Goal: Transaction & Acquisition: Purchase product/service

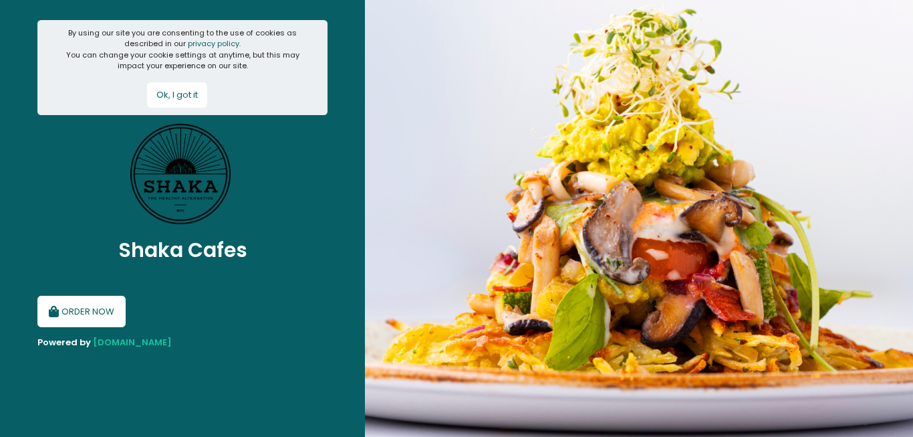
click at [64, 316] on button "ORDER NOW" at bounding box center [81, 312] width 88 height 32
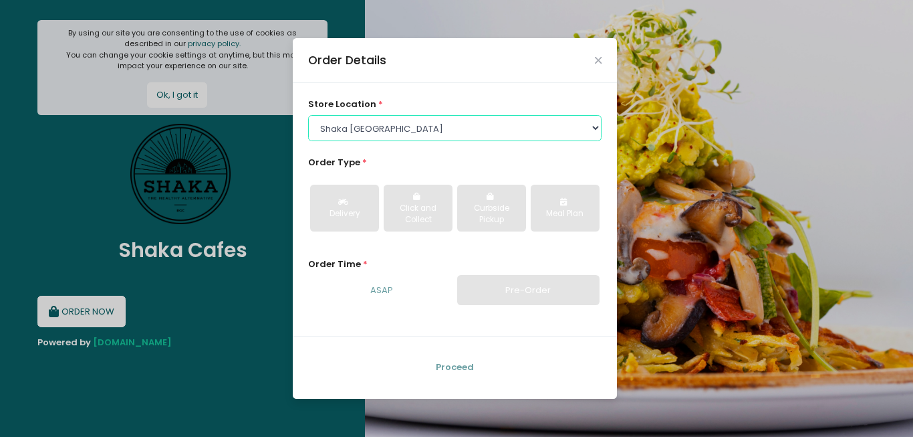
click option "Shaka [GEOGRAPHIC_DATA]" at bounding box center [0, 0] width 0 height 0
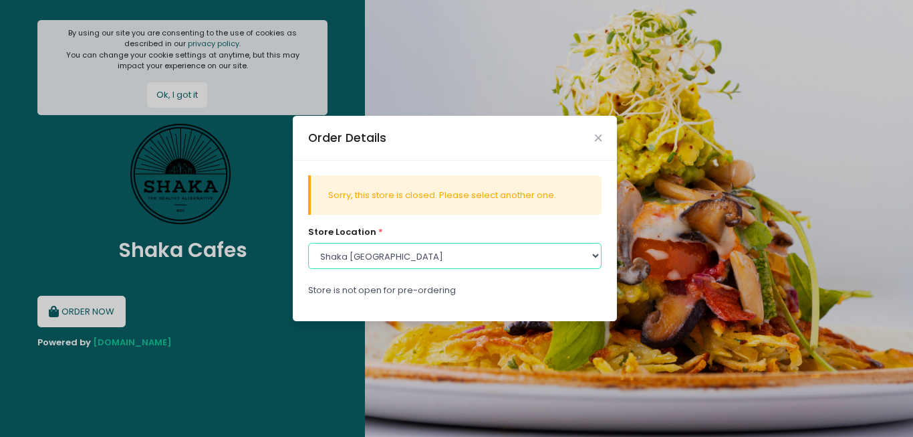
click at [308, 243] on select "Select store location Shaka BGC [GEOGRAPHIC_DATA] [GEOGRAPHIC_DATA]" at bounding box center [455, 255] width 294 height 25
click option "Shaka BGC" at bounding box center [0, 0] width 0 height 0
click at [308, 243] on select "Select store location Shaka BGC [GEOGRAPHIC_DATA] [GEOGRAPHIC_DATA]" at bounding box center [455, 255] width 294 height 25
select select "63297d5475bf4500174ea4fb"
click option "[PERSON_NAME]" at bounding box center [0, 0] width 0 height 0
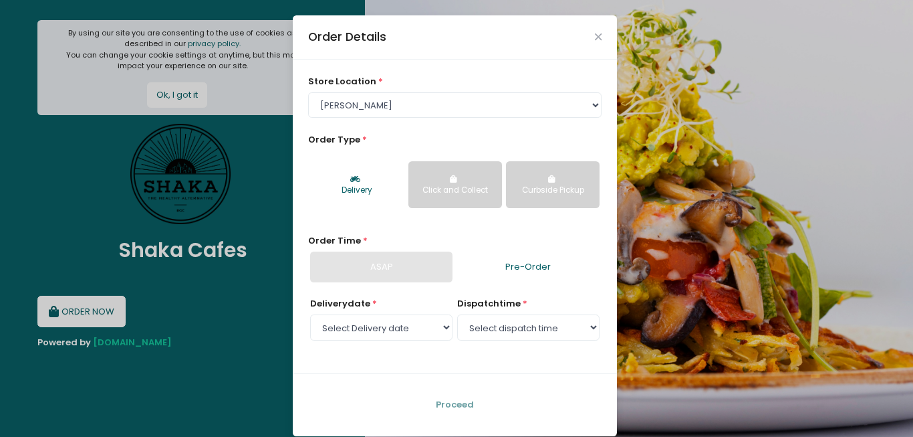
click at [335, 187] on div "Delivery" at bounding box center [357, 191] width 75 height 12
click at [377, 187] on div "Delivery" at bounding box center [357, 191] width 75 height 12
click at [479, 199] on button "Click and Collect" at bounding box center [456, 184] width 94 height 47
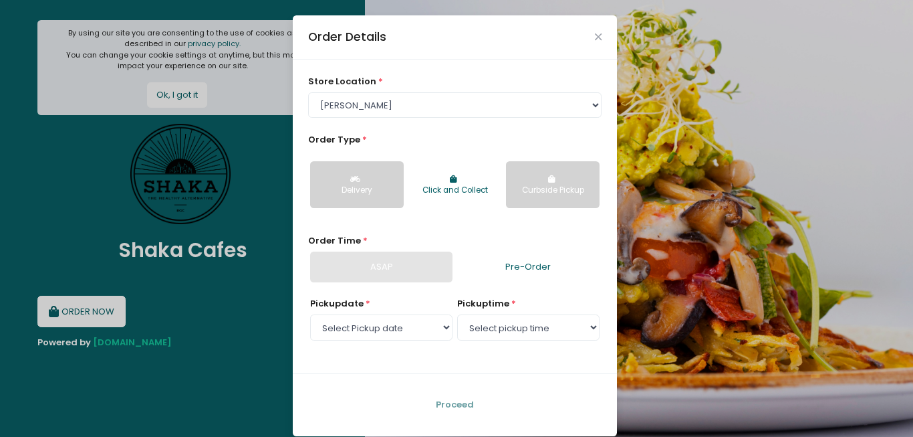
click at [341, 203] on button "Delivery" at bounding box center [357, 184] width 94 height 47
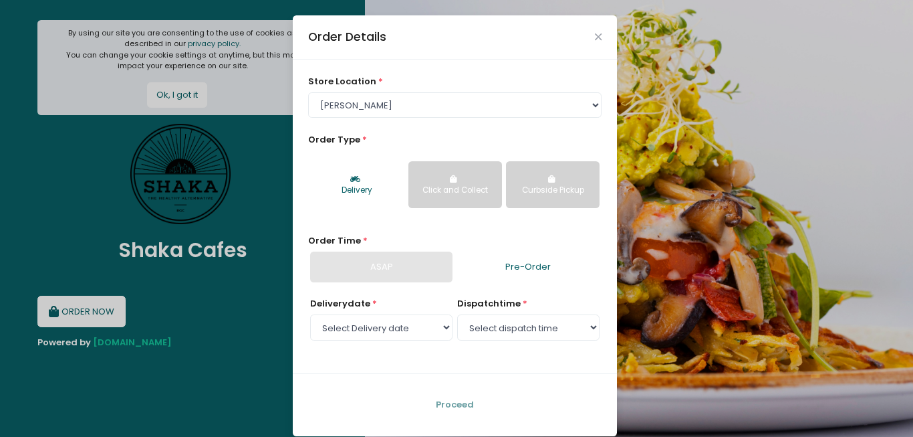
click at [539, 267] on link "Pre-Order" at bounding box center [528, 266] width 142 height 31
click at [471, 266] on link "Pre-Order" at bounding box center [528, 266] width 142 height 31
click at [389, 267] on div "ASAP" at bounding box center [381, 266] width 142 height 31
click at [344, 266] on div "ASAP" at bounding box center [381, 266] width 142 height 31
click at [310, 314] on select "Select Delivery date [DATE] [DATE]" at bounding box center [381, 326] width 142 height 25
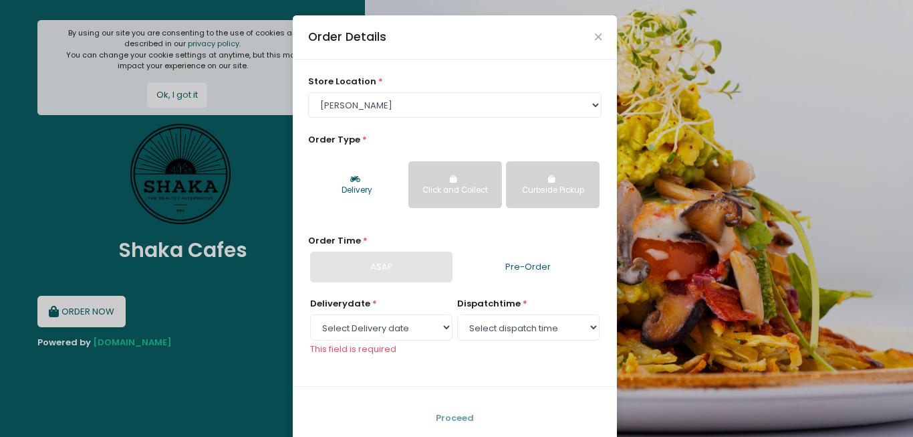
click at [193, 370] on div "Order Details store location * Select store location Shaka BGC Shaka [GEOGRAPHI…" at bounding box center [456, 218] width 913 height 437
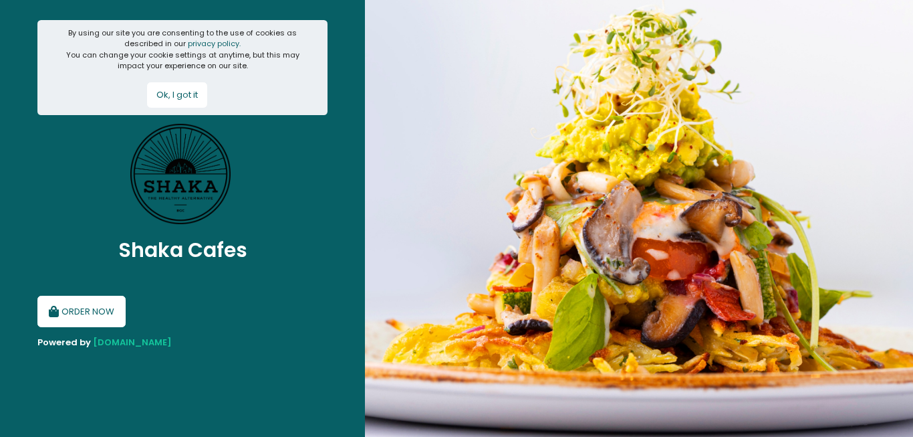
click at [93, 318] on button "ORDER NOW" at bounding box center [81, 312] width 88 height 32
select select "63297d5475bf4500174ea4fb"
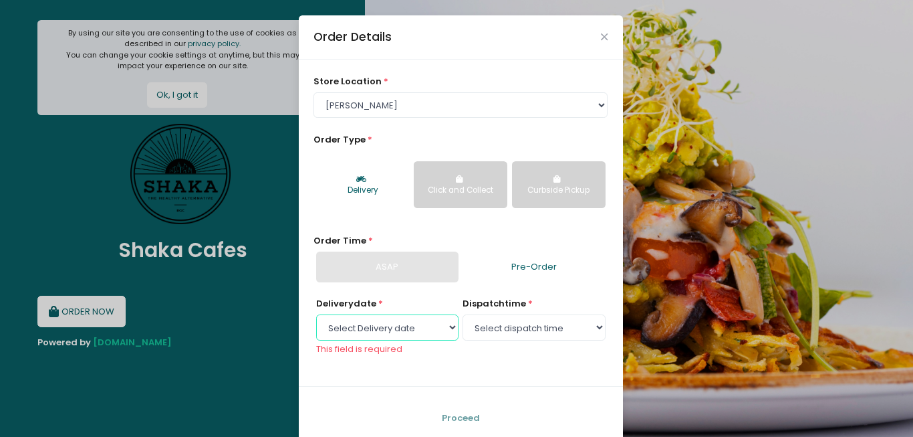
select select "[DATE]"
click option "[DATE]" at bounding box center [0, 0] width 0 height 0
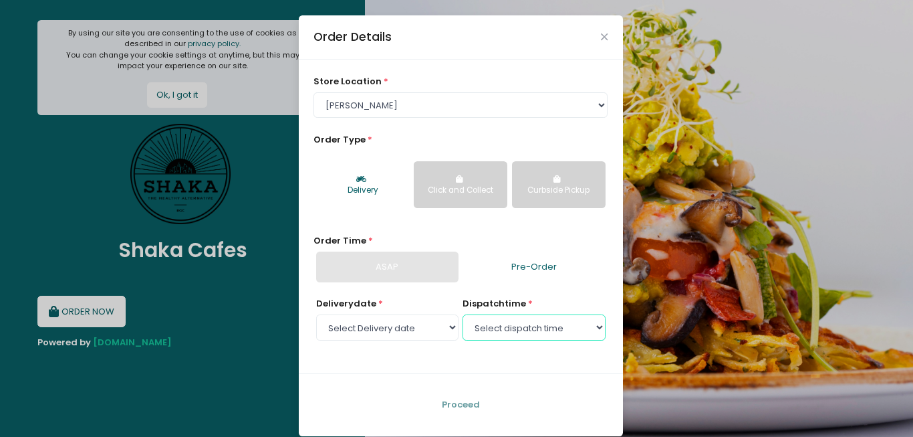
click at [463, 314] on select "Select dispatch time 09:00 AM - 09:30 AM 09:30 AM - 10:00 AM 10:00 AM - 10:30 A…" at bounding box center [534, 326] width 142 height 25
select select "09:00"
click option "09:00 AM - 09:30 AM" at bounding box center [0, 0] width 0 height 0
click at [429, 403] on button "Proceed" at bounding box center [461, 404] width 290 height 32
